Goal: Task Accomplishment & Management: Use online tool/utility

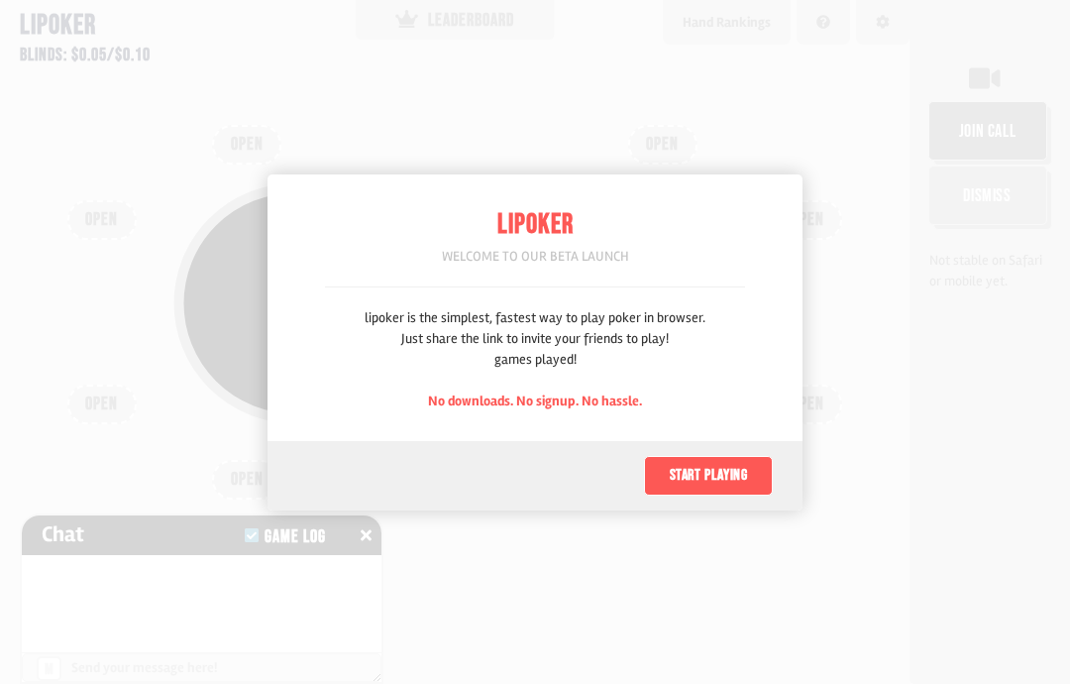
scroll to position [99, 0]
click at [733, 467] on button "Start playing" at bounding box center [708, 476] width 129 height 40
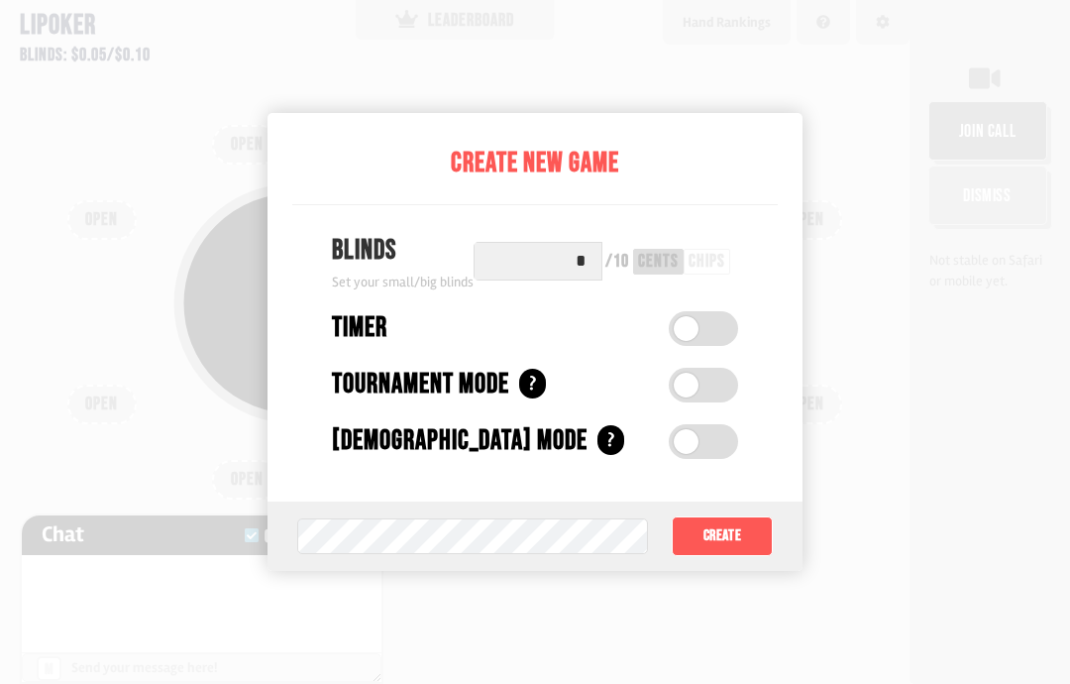
click at [725, 543] on button "Create" at bounding box center [722, 536] width 101 height 40
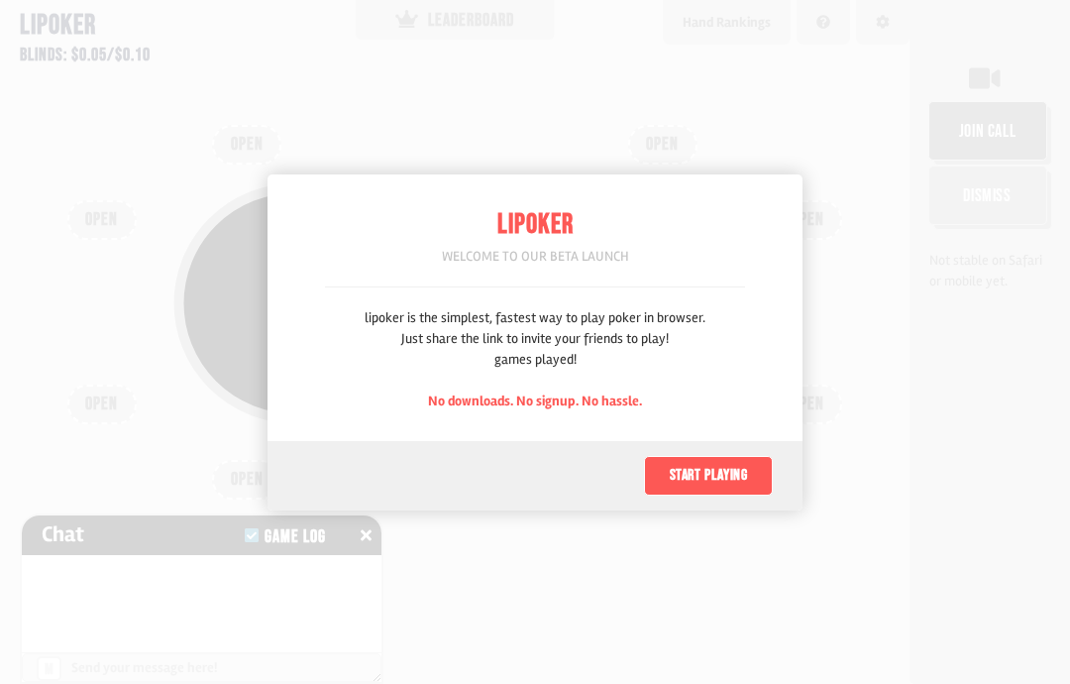
scroll to position [99, 0]
click at [714, 489] on button "Start playing" at bounding box center [708, 476] width 129 height 40
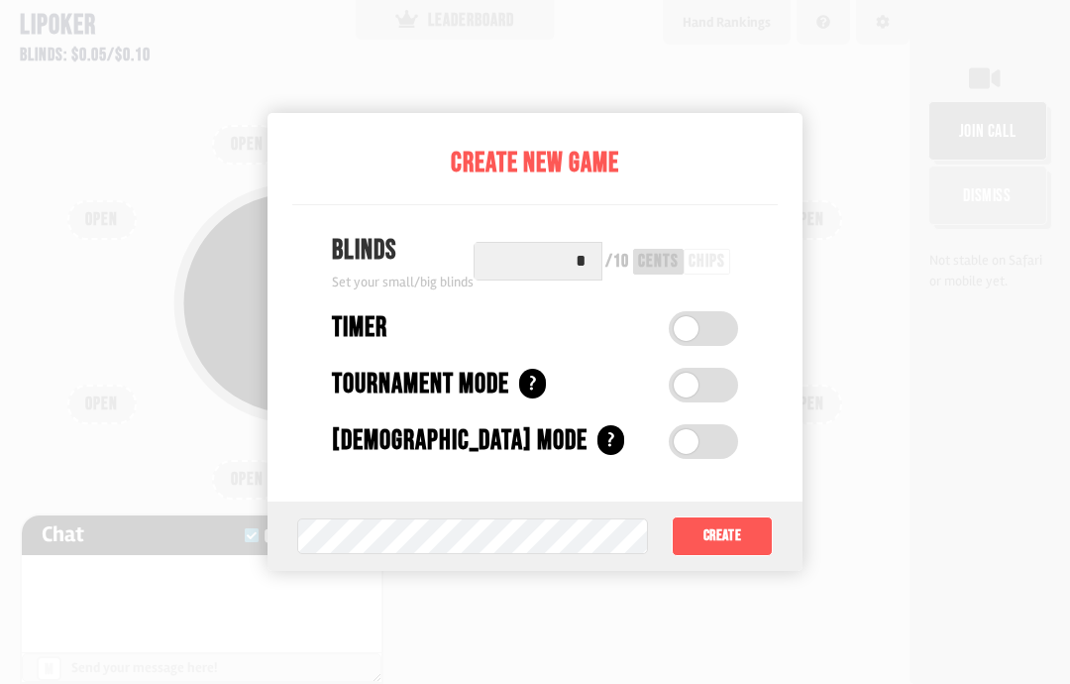
click at [738, 246] on div "/ 10 cents chips" at bounding box center [667, 261] width 141 height 39
click at [684, 271] on div "cents" at bounding box center [658, 262] width 51 height 26
click at [656, 265] on div "cents" at bounding box center [658, 262] width 41 height 18
click at [598, 257] on input "*" at bounding box center [538, 261] width 129 height 39
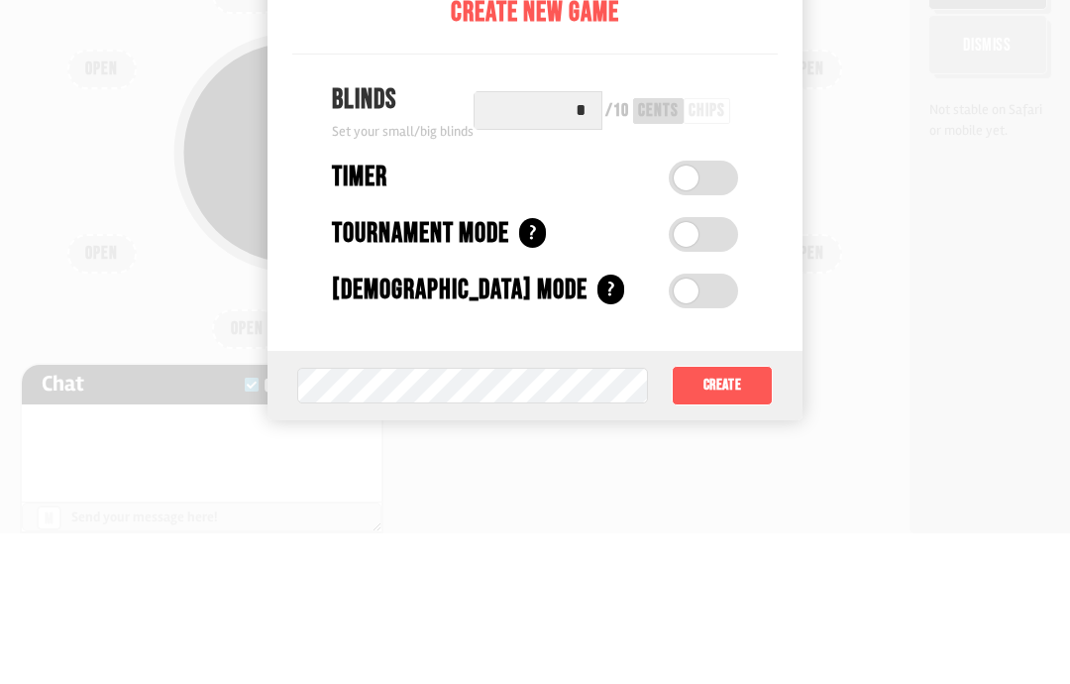
click at [935, 122] on div at bounding box center [535, 342] width 1070 height 684
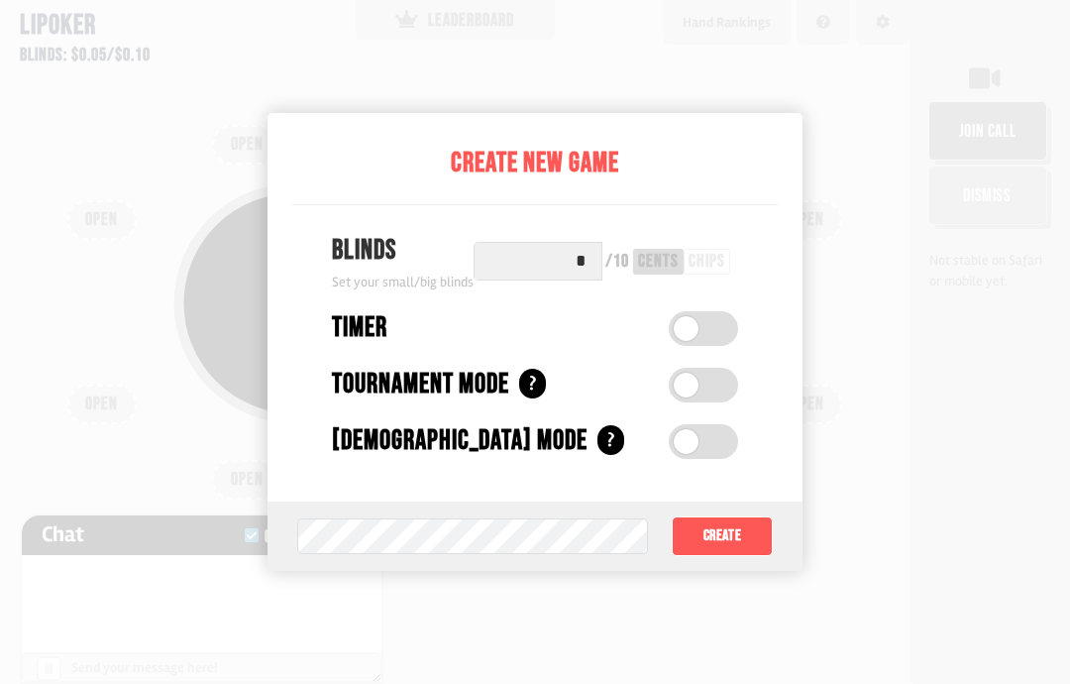
click at [716, 529] on button "Create" at bounding box center [722, 536] width 101 height 40
